Goal: Transaction & Acquisition: Purchase product/service

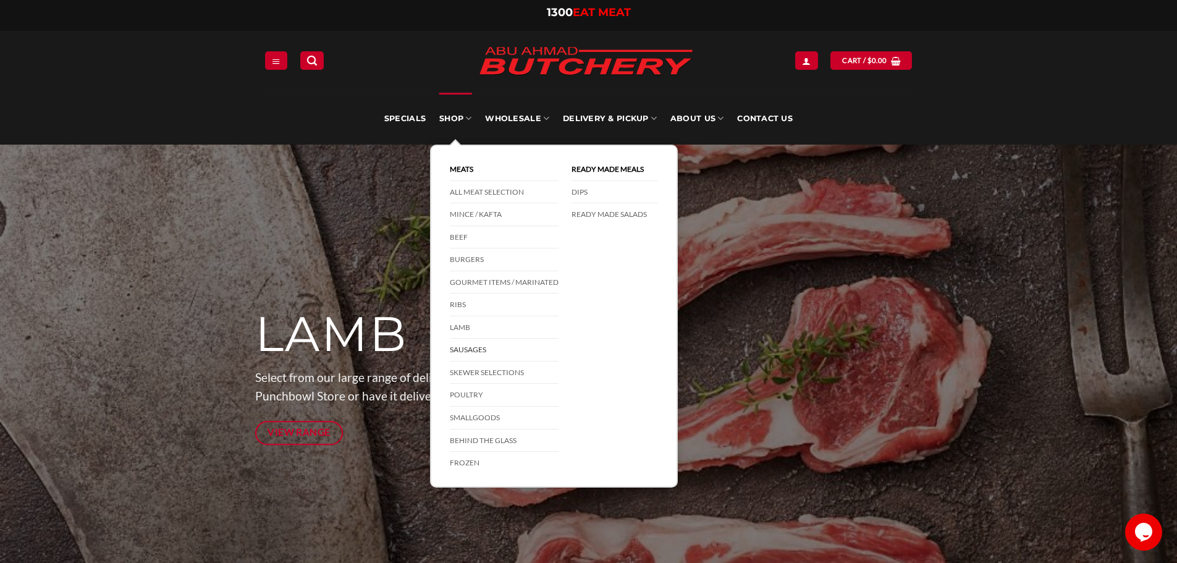
click at [484, 350] on link "Sausages" at bounding box center [504, 349] width 109 height 23
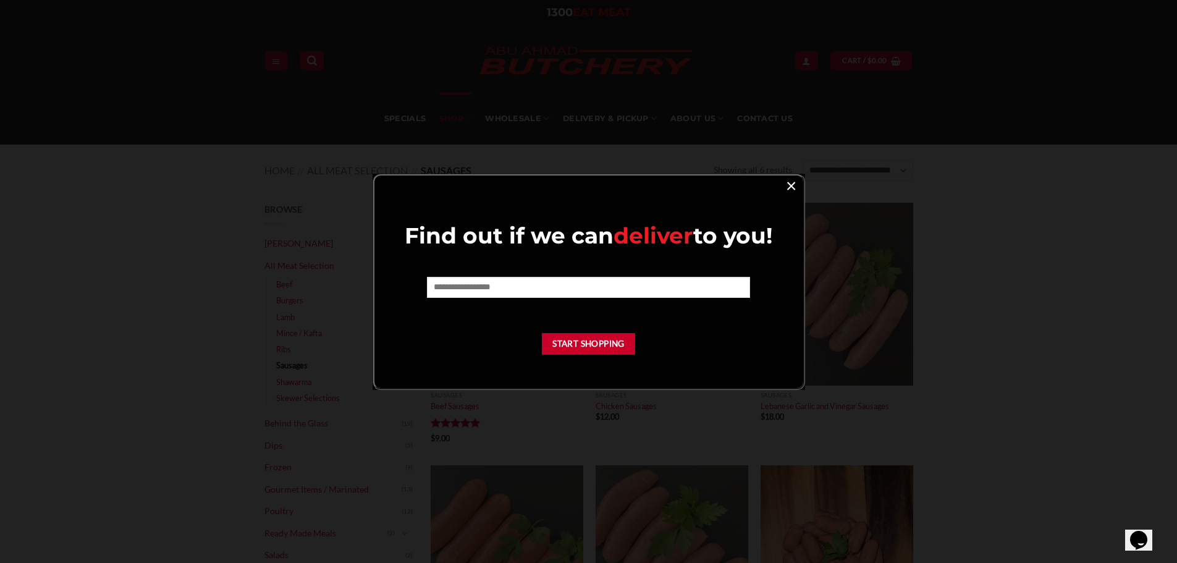
click at [790, 189] on link "×" at bounding box center [791, 185] width 18 height 17
